Goal: Check status: Check status

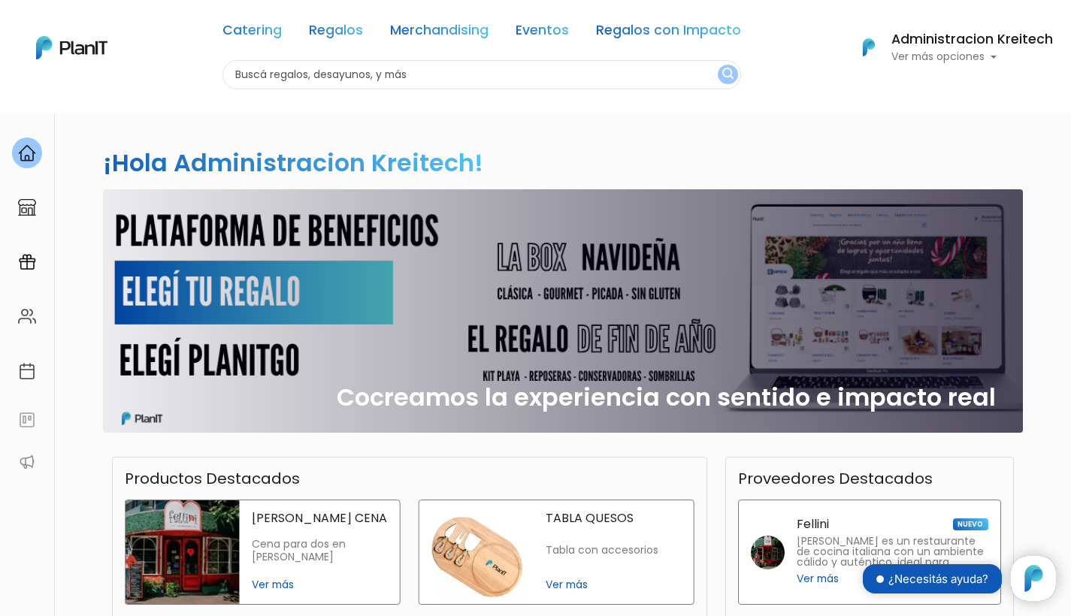
scroll to position [153, 0]
click at [933, 53] on p "Ver más opciones" at bounding box center [972, 57] width 162 height 11
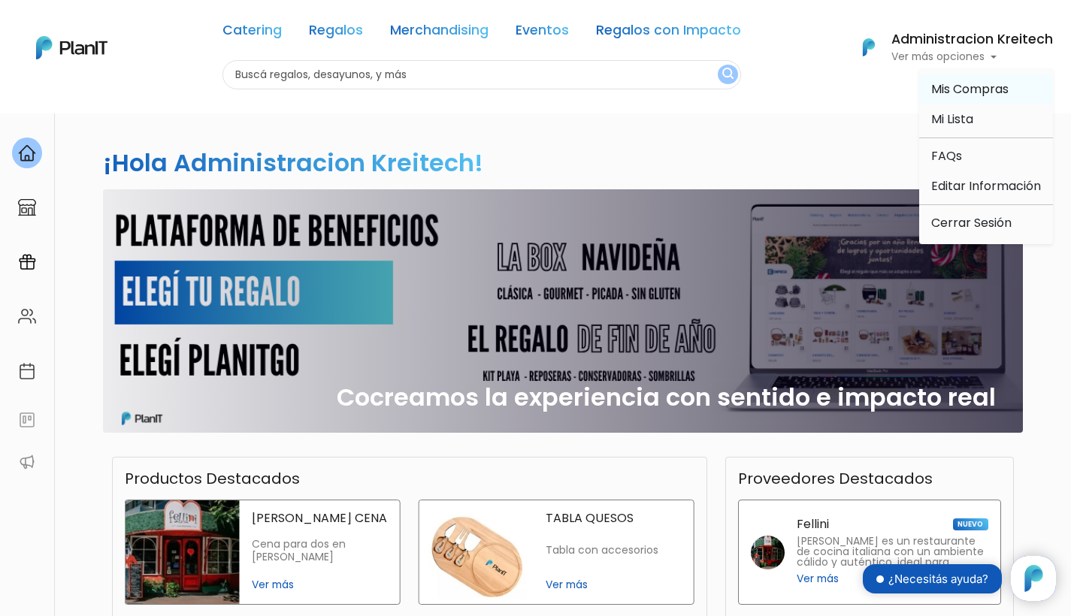
click at [969, 87] on span "Mis Compras" at bounding box center [969, 88] width 77 height 17
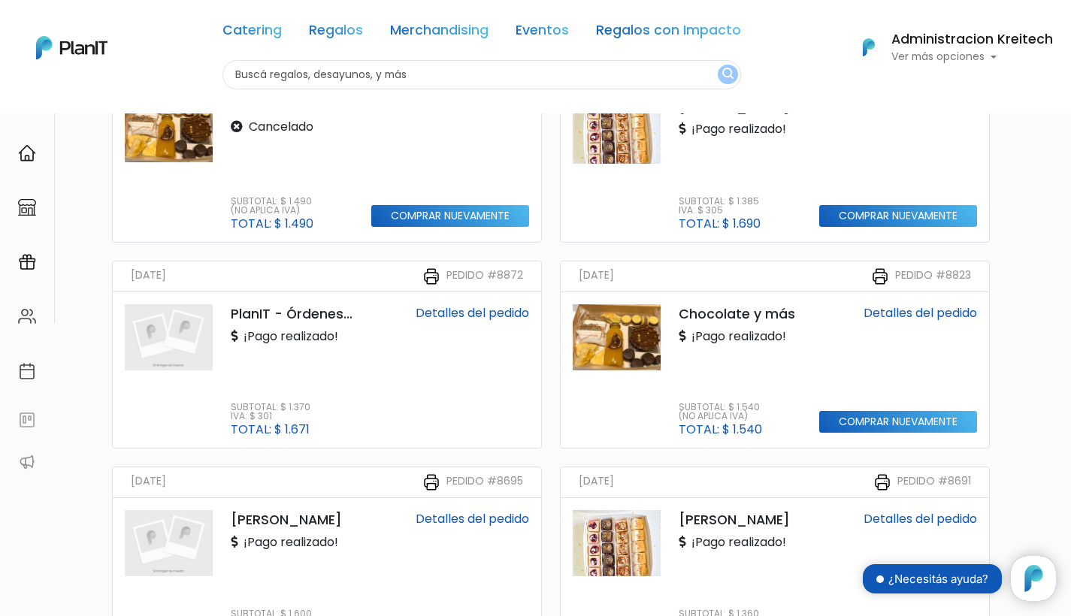
scroll to position [582, 0]
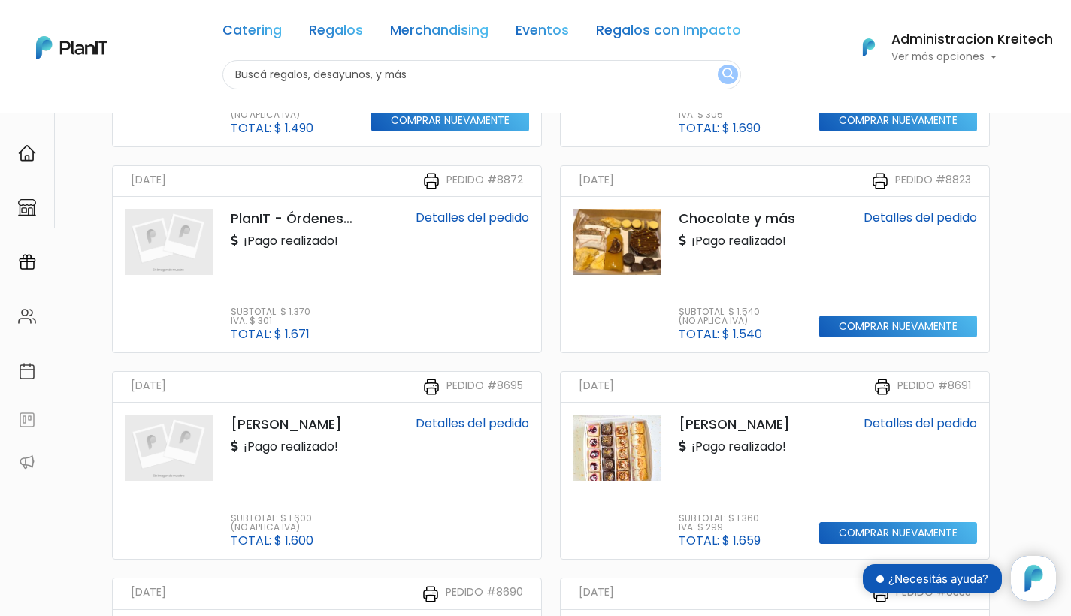
scroll to position [499, 0]
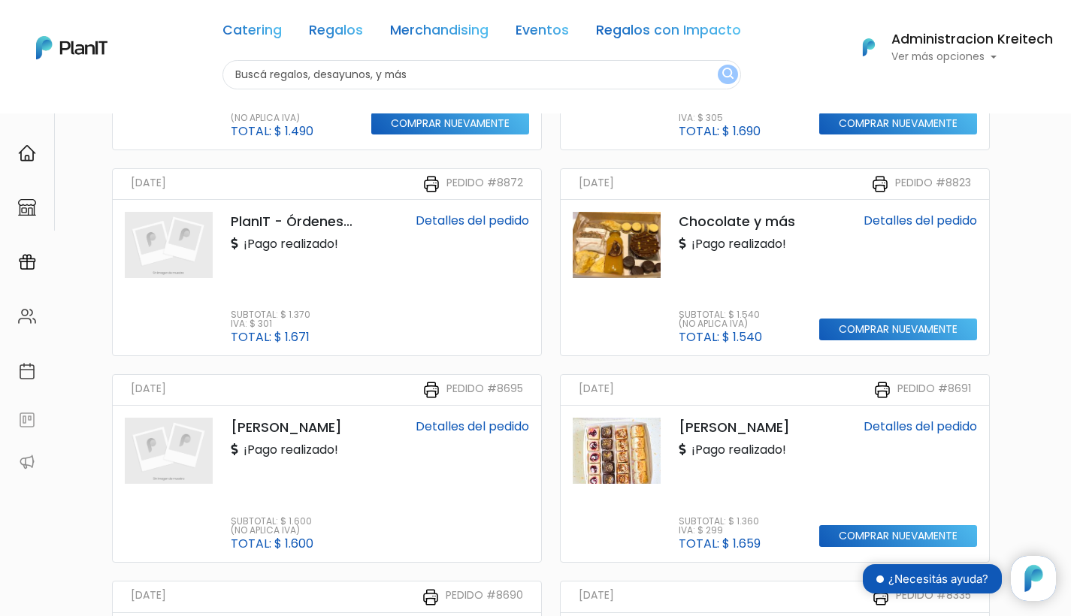
copy small "Pedido #9140"
drag, startPoint x: 436, startPoint y: 244, endPoint x: 522, endPoint y: 249, distance: 85.8
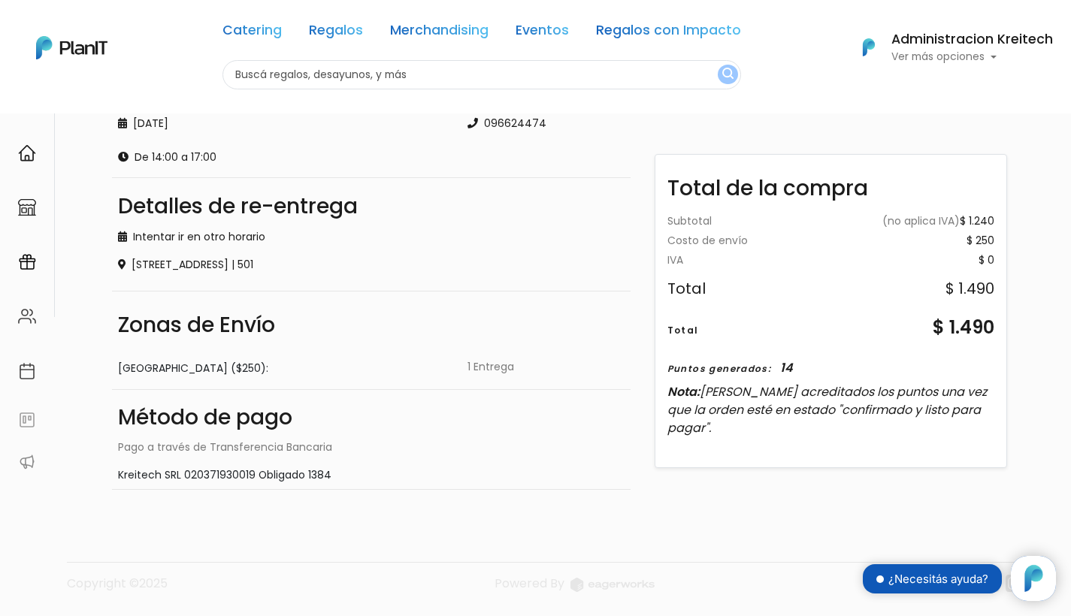
scroll to position [425, 0]
